Goal: Complete application form

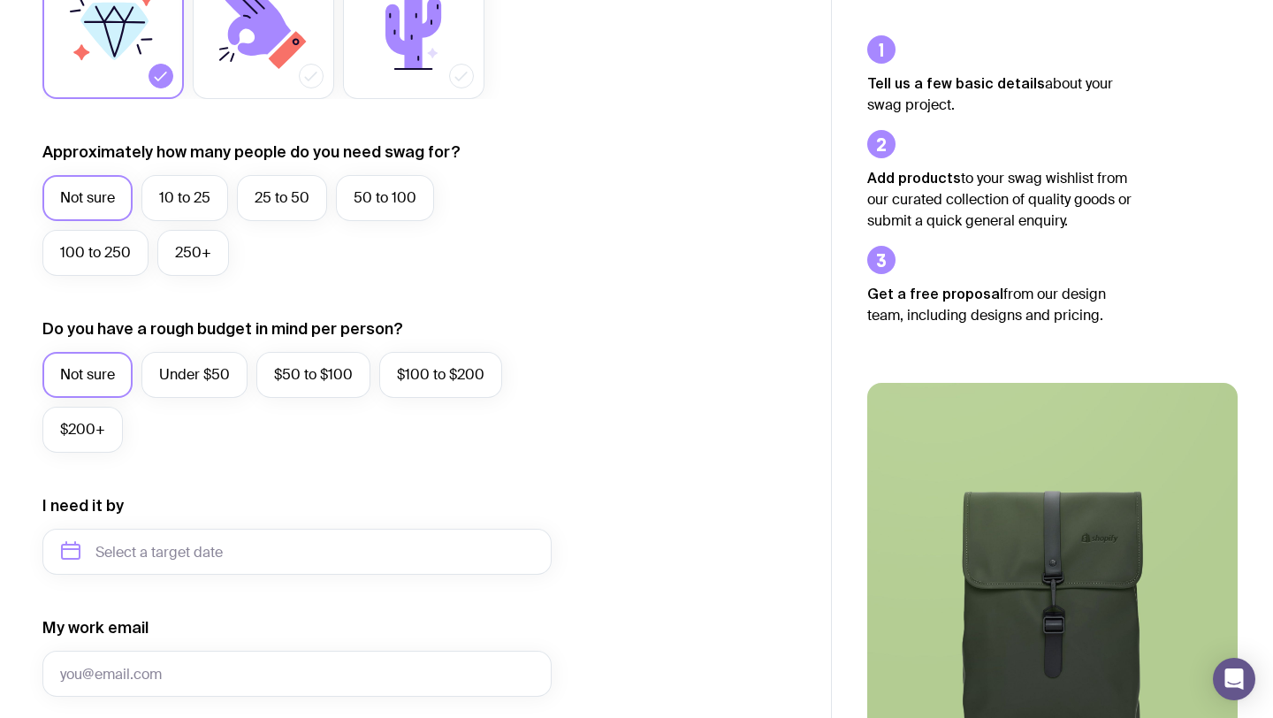
scroll to position [379, 0]
click at [269, 193] on label "25 to 50" at bounding box center [282, 197] width 90 height 46
click at [0, 0] on input "25 to 50" at bounding box center [0, 0] width 0 height 0
click at [384, 207] on label "50 to 100" at bounding box center [385, 197] width 98 height 46
click at [0, 0] on input "50 to 100" at bounding box center [0, 0] width 0 height 0
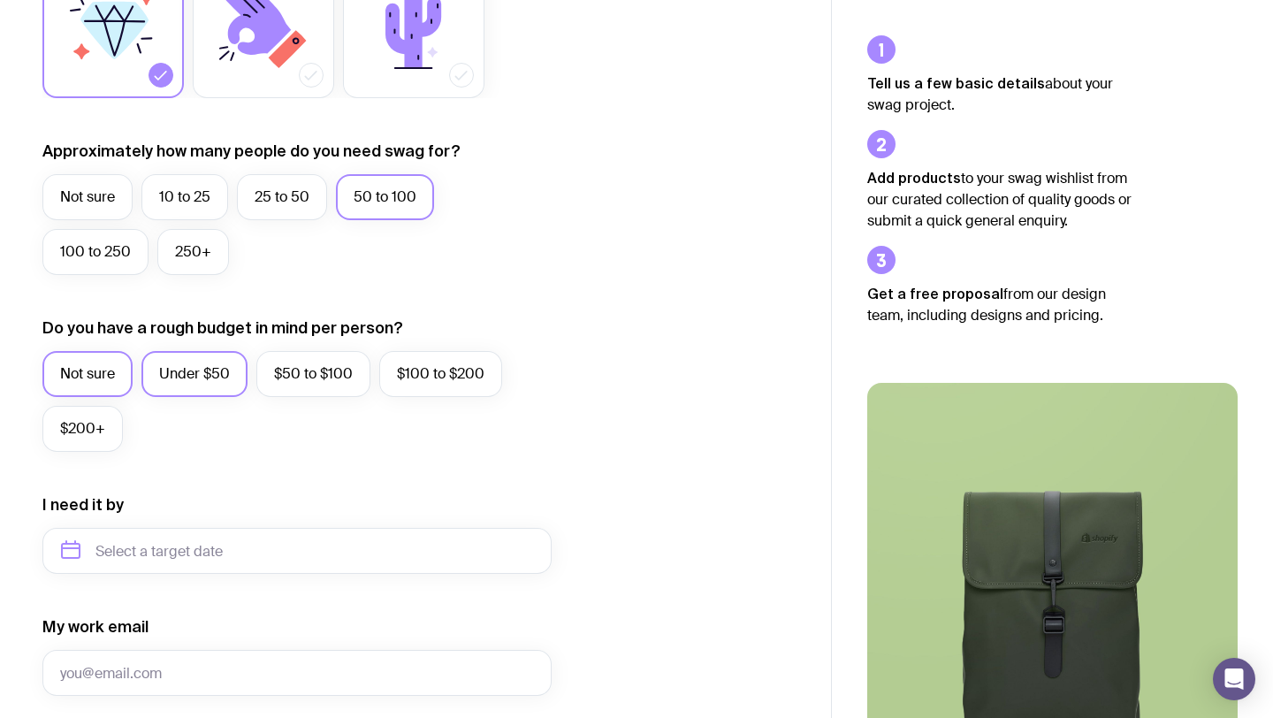
click at [203, 366] on label "Under $50" at bounding box center [194, 374] width 106 height 46
click at [0, 0] on input "Under $50" at bounding box center [0, 0] width 0 height 0
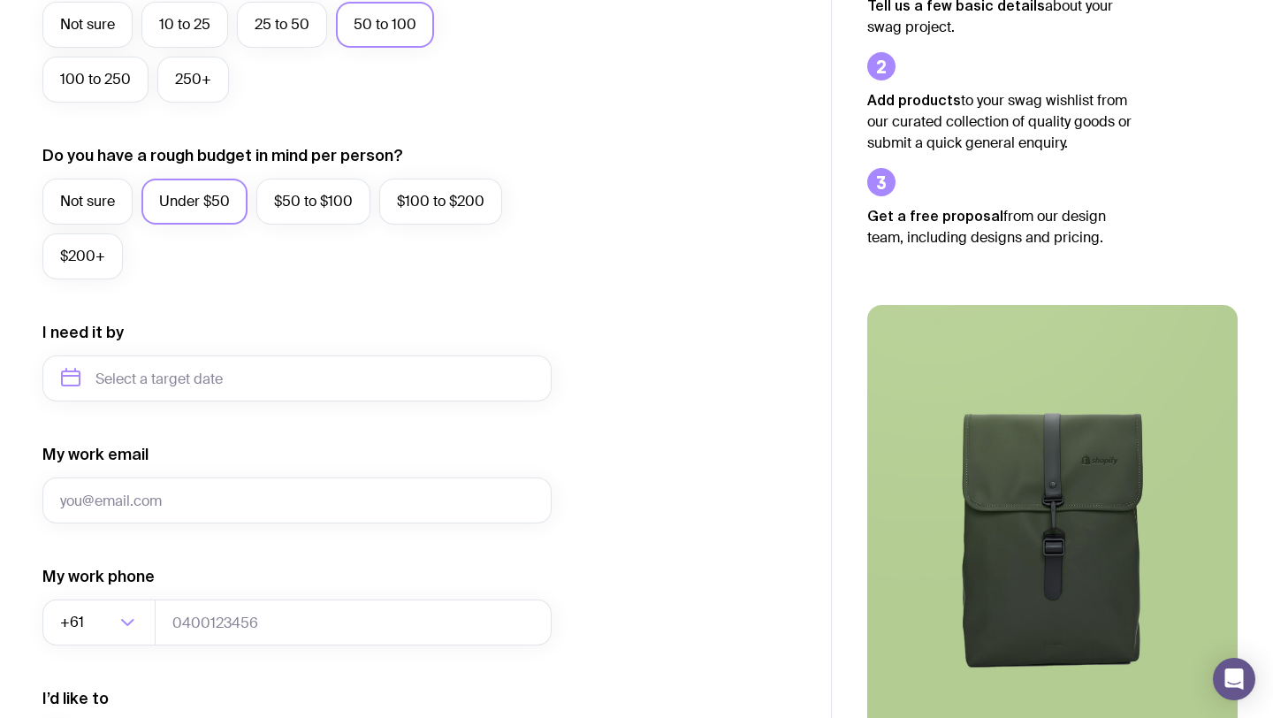
scroll to position [569, 0]
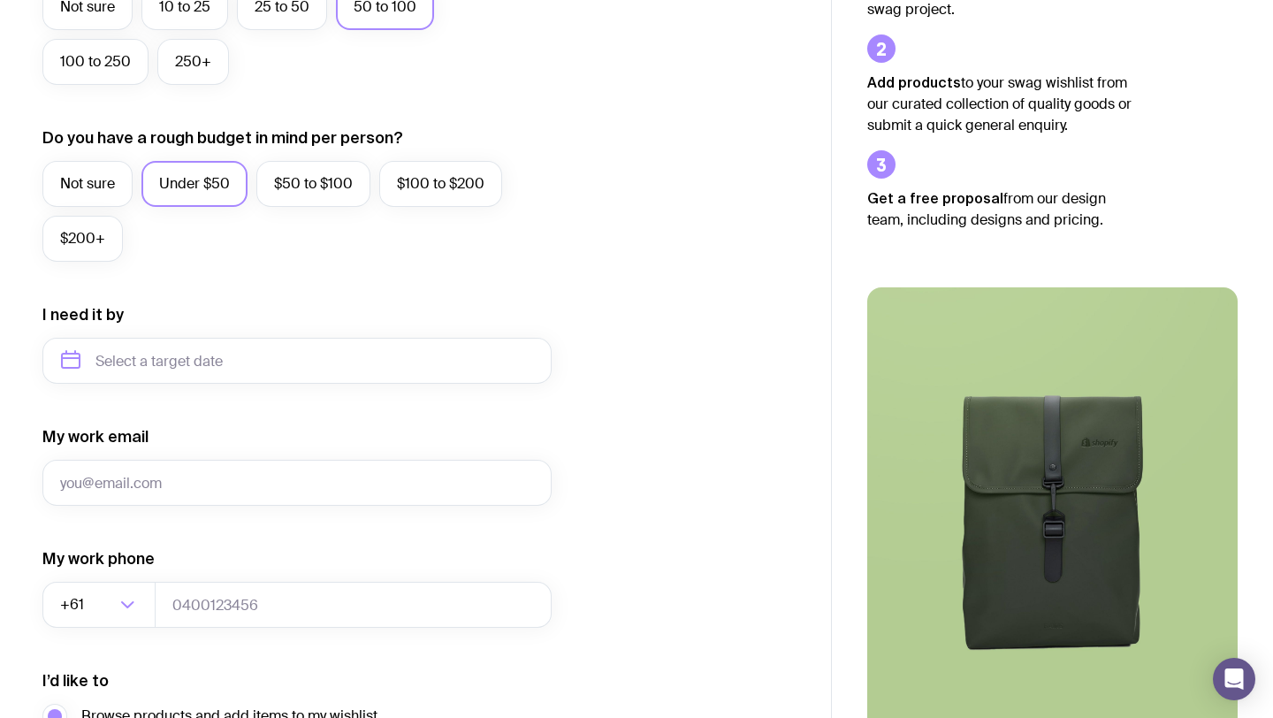
click at [213, 387] on form "I want swag for Customers Team members An event Approximately how many people d…" at bounding box center [296, 278] width 509 height 1154
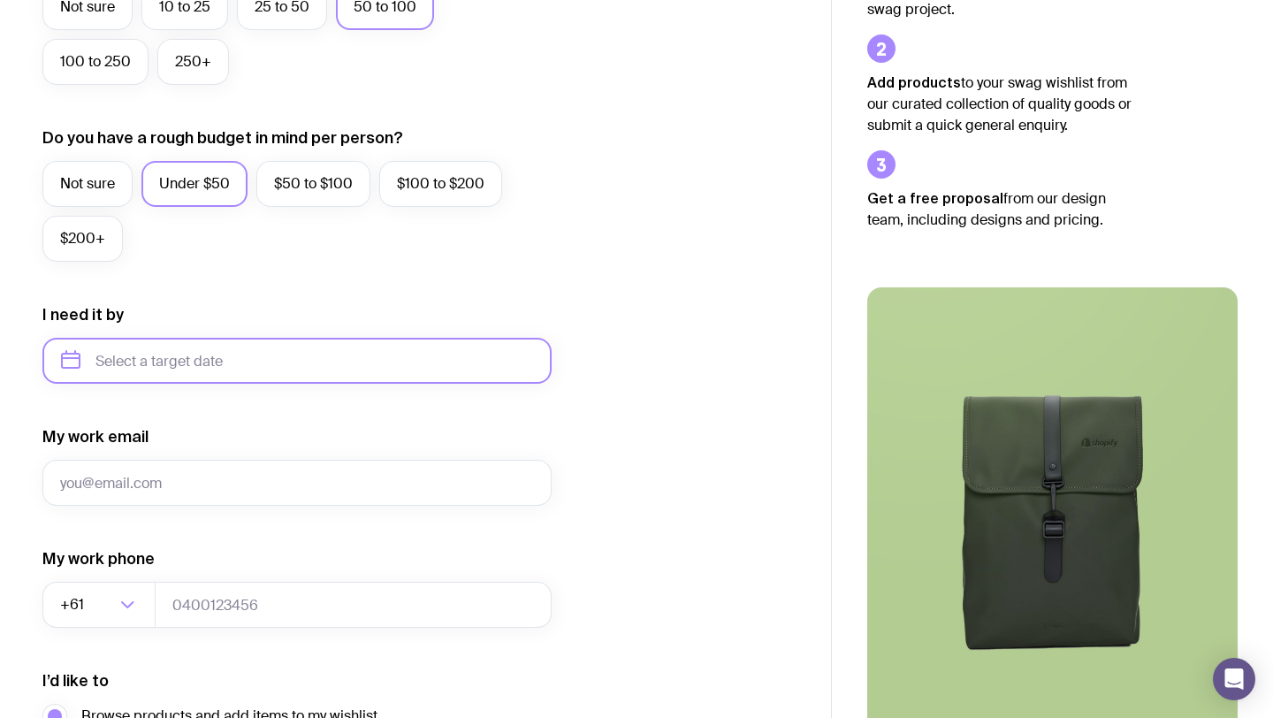
click at [217, 360] on input "text" at bounding box center [296, 361] width 509 height 46
click at [91, 573] on button "Oct" at bounding box center [83, 577] width 65 height 35
type input "[DATE]"
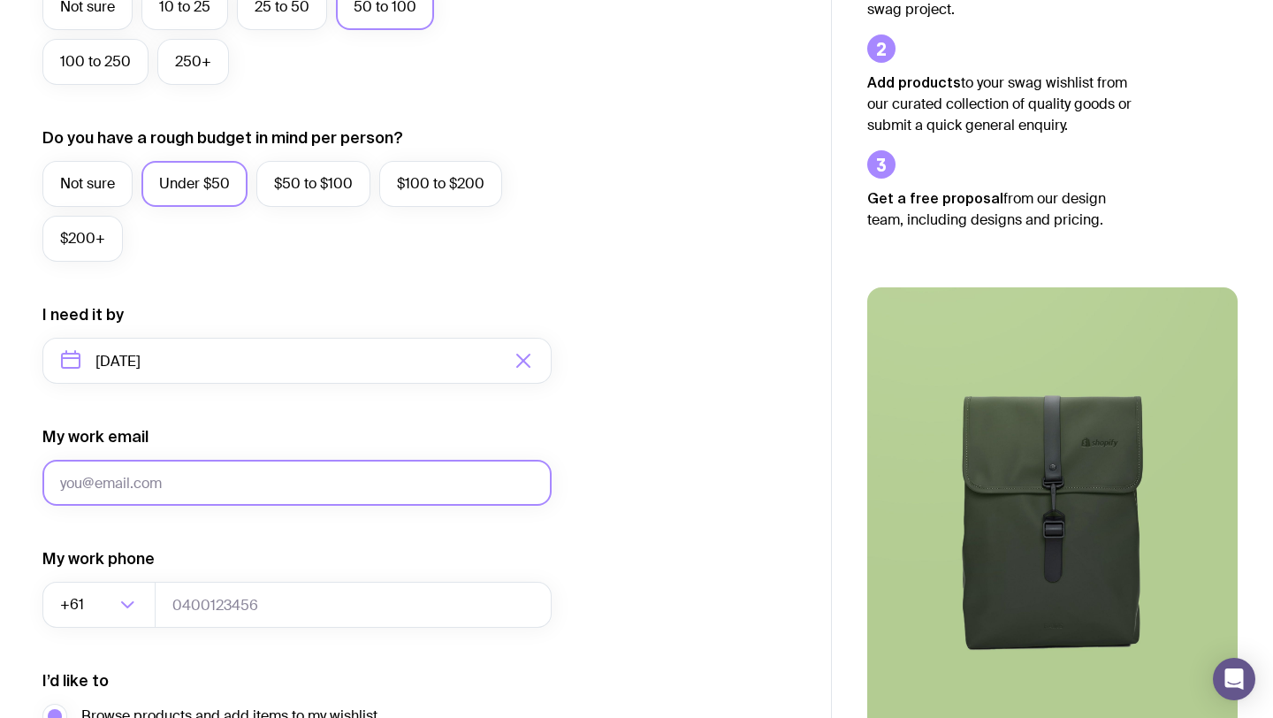
click at [293, 478] on input "My work email" at bounding box center [296, 483] width 509 height 46
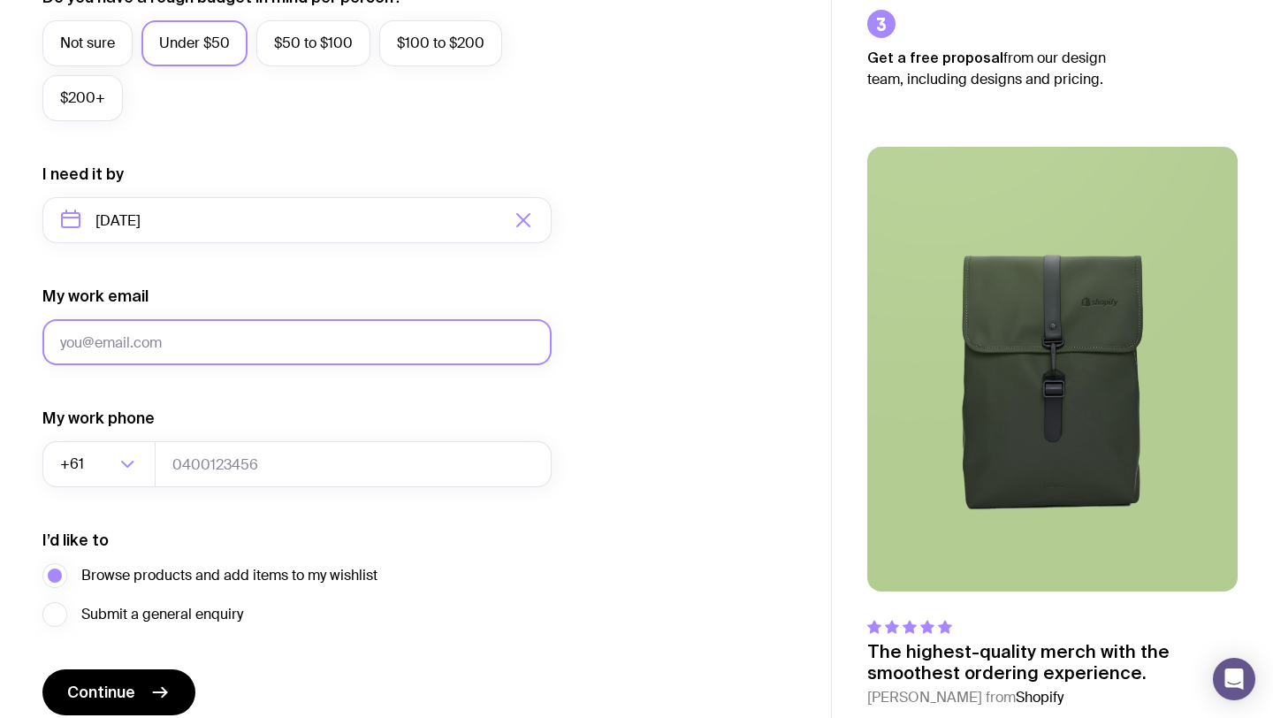
scroll to position [785, 0]
